Goal: Information Seeking & Learning: Learn about a topic

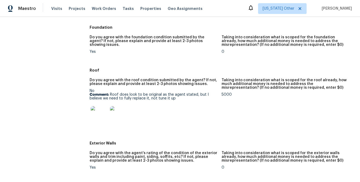
scroll to position [146, 0]
click at [96, 118] on img at bounding box center [99, 115] width 17 height 17
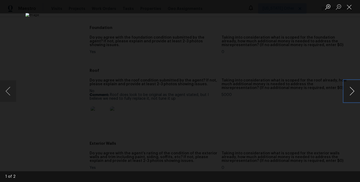
click at [353, 89] on button "Next image" at bounding box center [352, 91] width 16 height 21
click at [346, 8] on button "Close lightbox" at bounding box center [349, 6] width 11 height 9
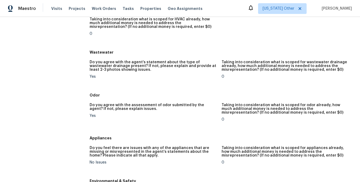
scroll to position [163, 0]
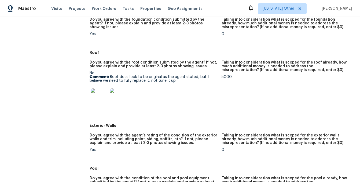
click at [117, 98] on img at bounding box center [118, 97] width 17 height 17
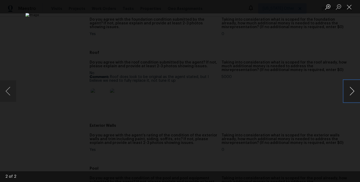
click at [350, 86] on button "Next image" at bounding box center [352, 91] width 16 height 21
click at [168, 65] on img "Lightbox" at bounding box center [180, 91] width 309 height 157
